Goal: Transaction & Acquisition: Subscribe to service/newsletter

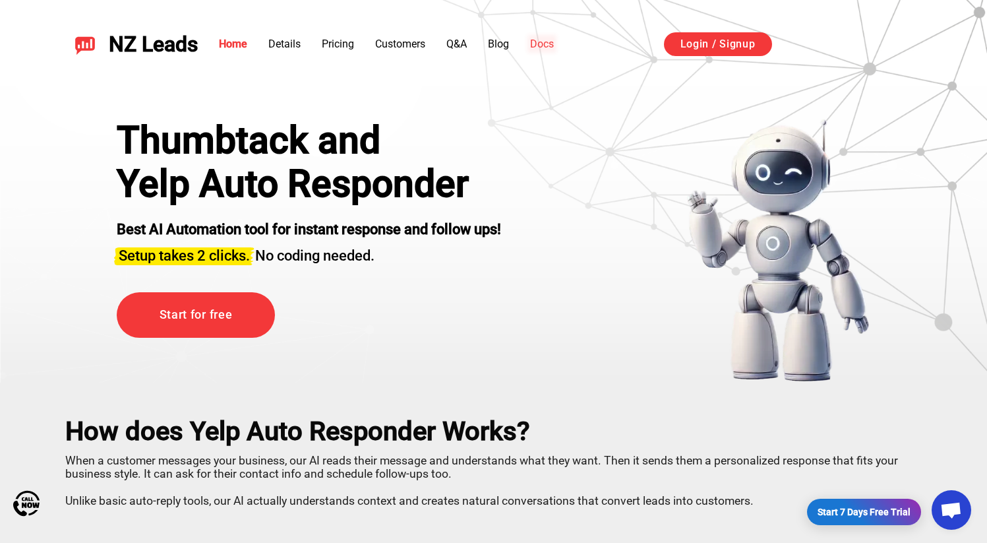
click at [550, 45] on link "Docs" at bounding box center [542, 44] width 24 height 13
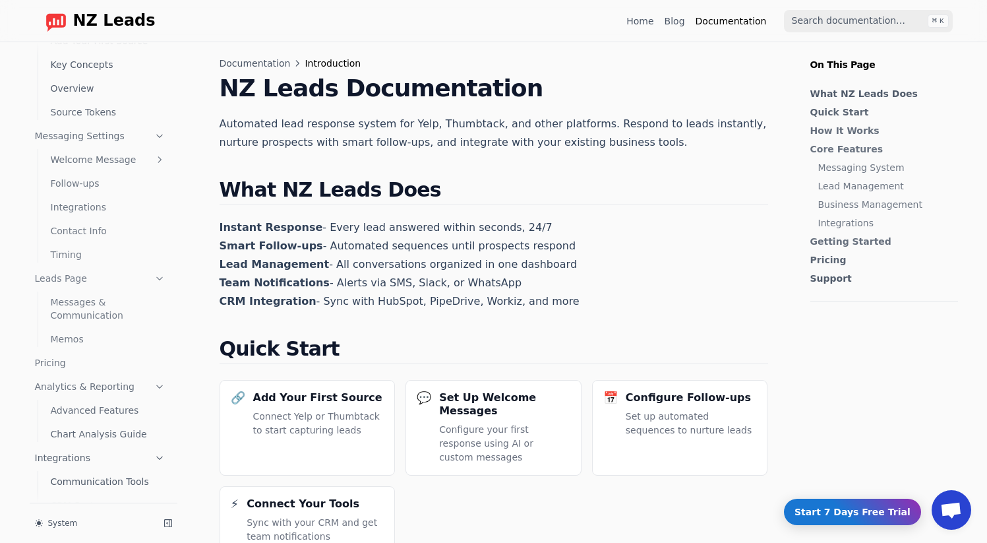
scroll to position [76, 0]
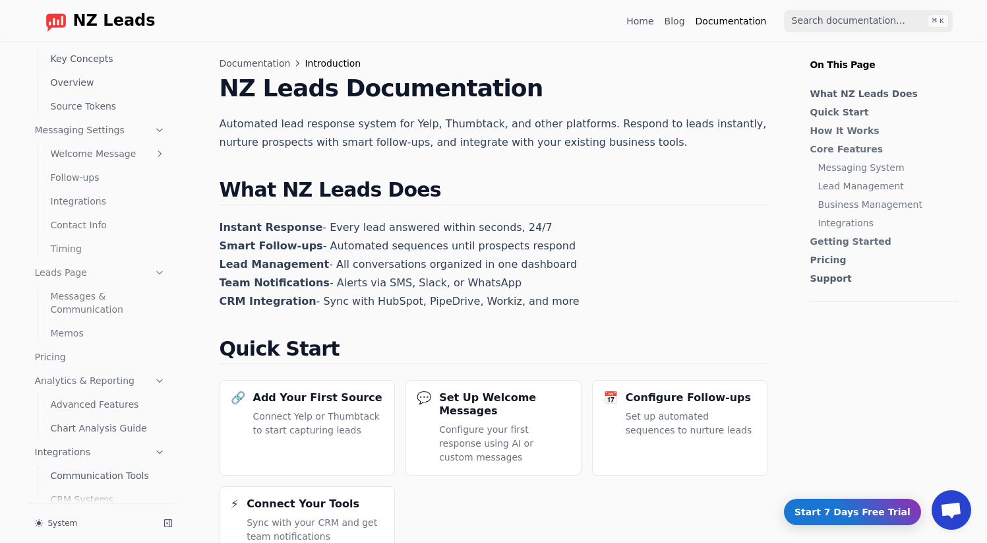
click at [45, 359] on link "Pricing" at bounding box center [100, 356] width 141 height 21
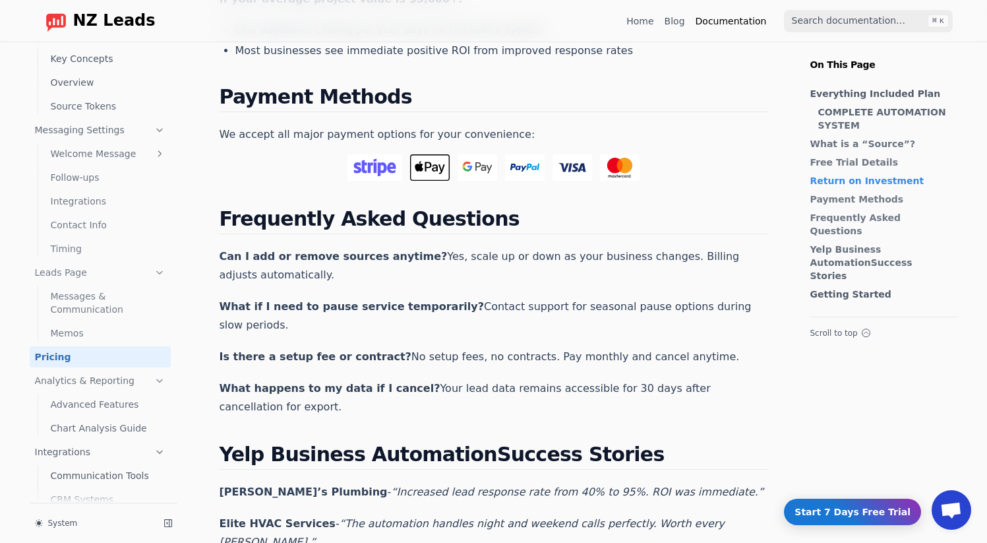
scroll to position [2173, 0]
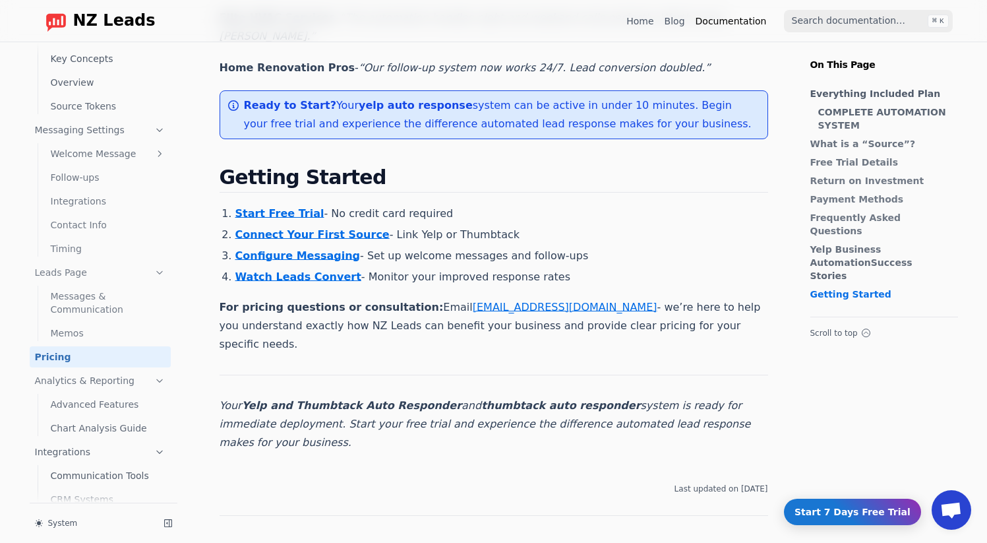
click at [270, 207] on link "Start Free Trial" at bounding box center [279, 213] width 89 height 13
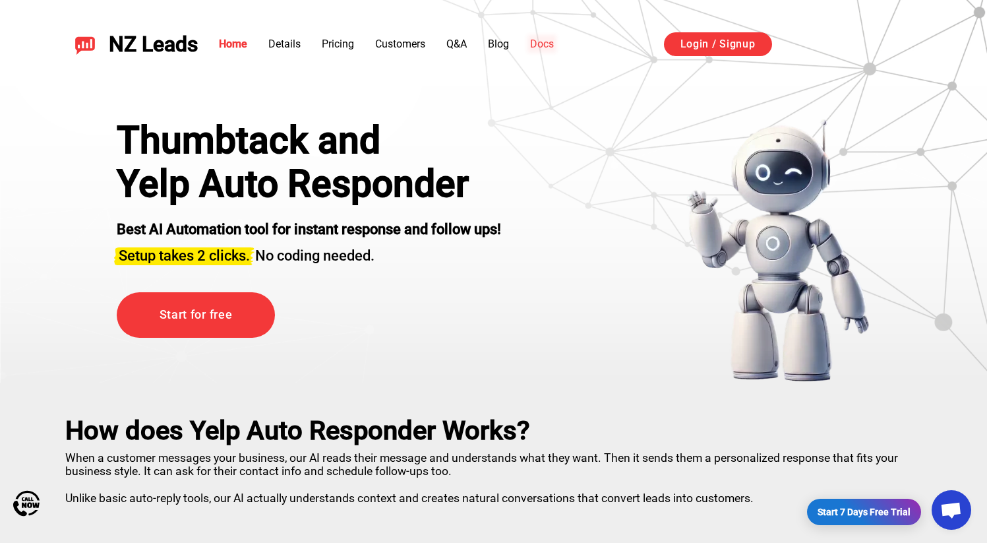
click at [533, 43] on link "Docs" at bounding box center [542, 44] width 24 height 13
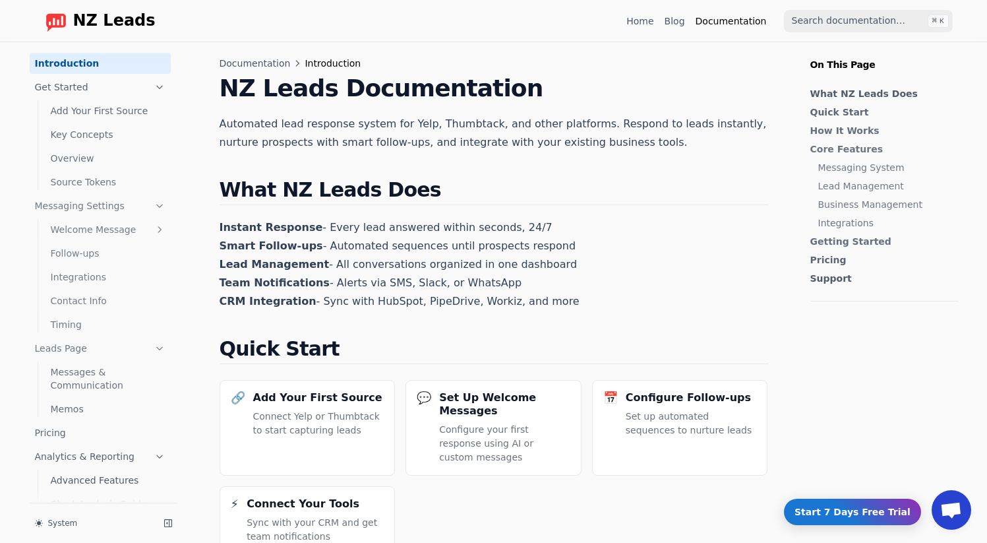
click at [89, 425] on link "Pricing" at bounding box center [100, 432] width 141 height 21
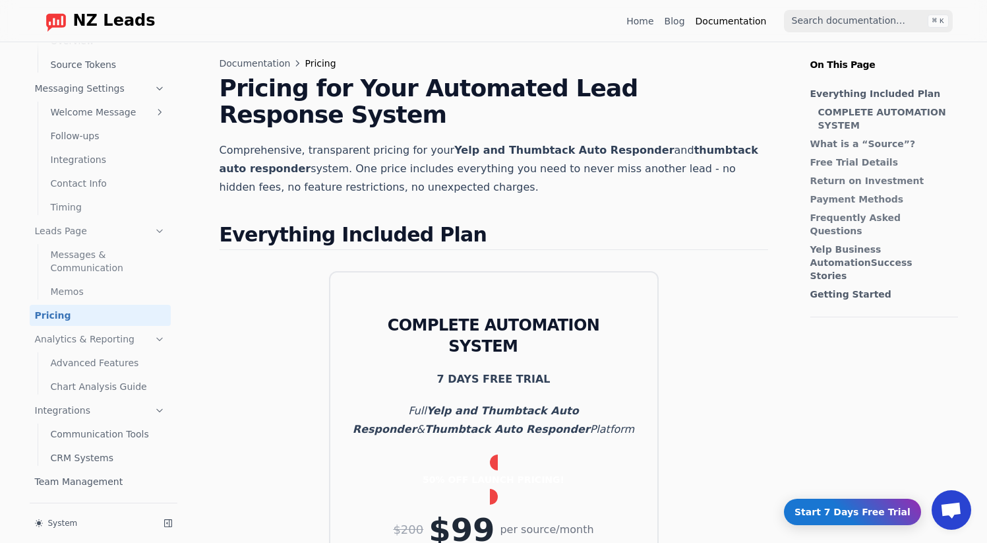
scroll to position [123, 0]
